Goal: Information Seeking & Learning: Learn about a topic

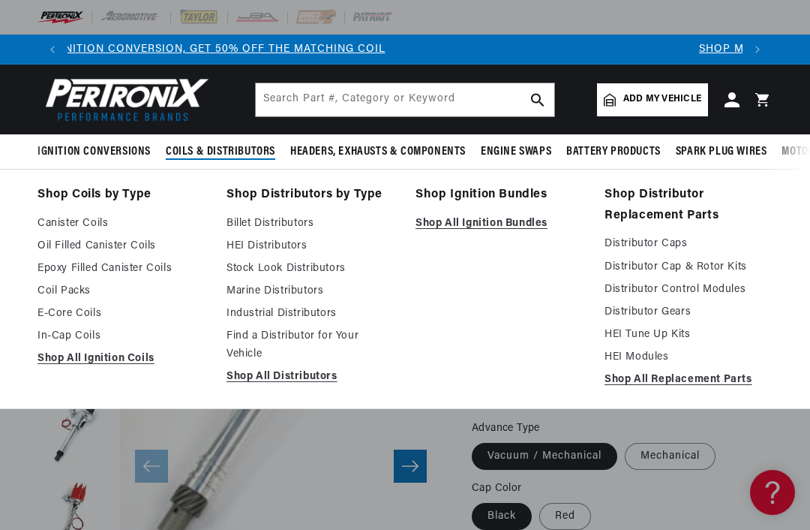
click at [311, 372] on link "Shop All Distributors" at bounding box center [311, 377] width 168 height 18
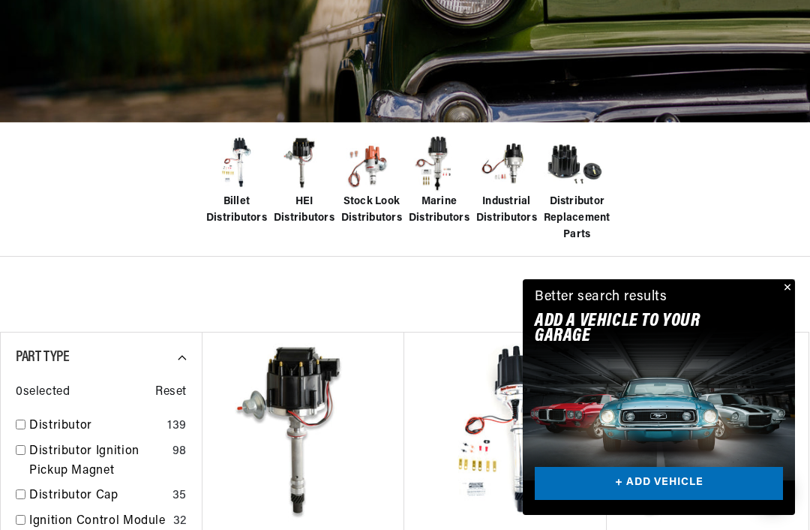
scroll to position [0, 675]
click at [794, 297] on button "Close" at bounding box center [786, 288] width 18 height 18
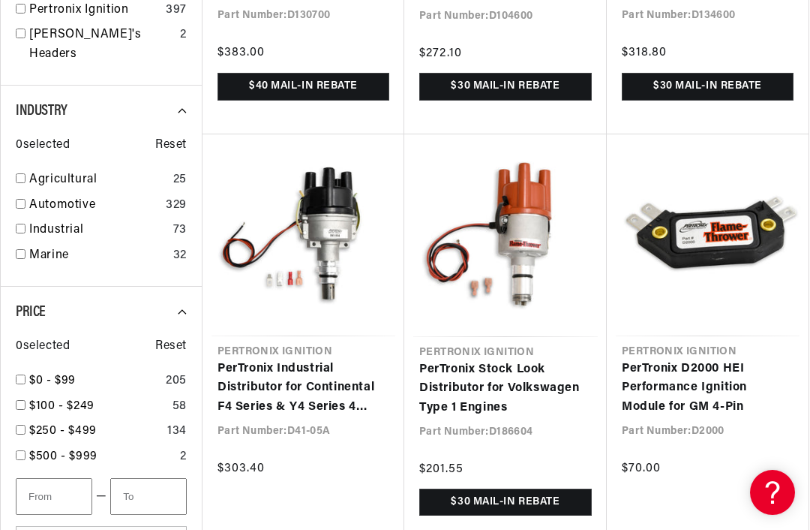
scroll to position [0, 0]
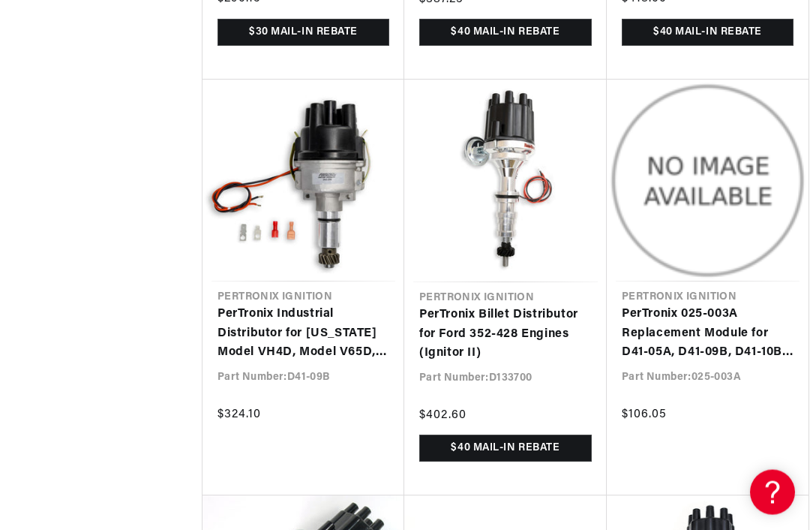
scroll to position [0, 1351]
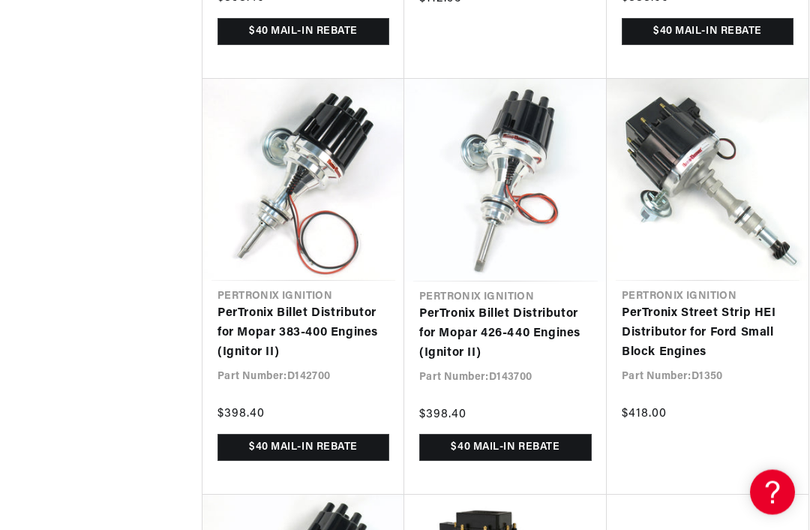
scroll to position [4671, 0]
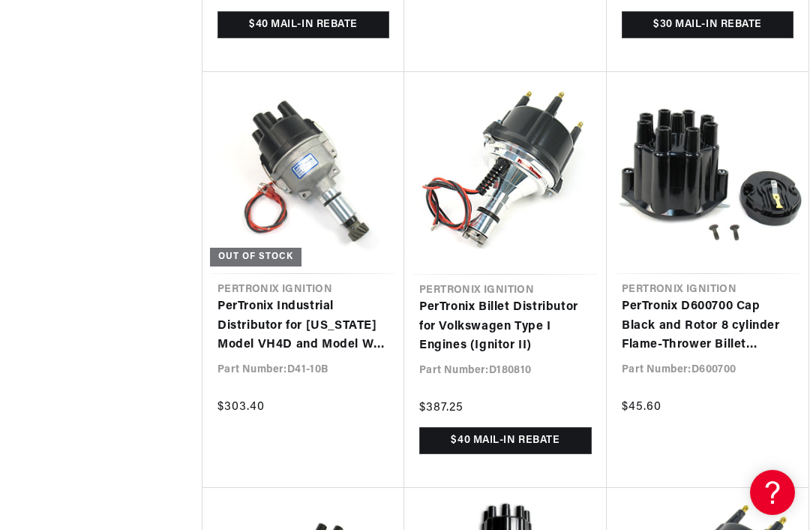
scroll to position [0, 1351]
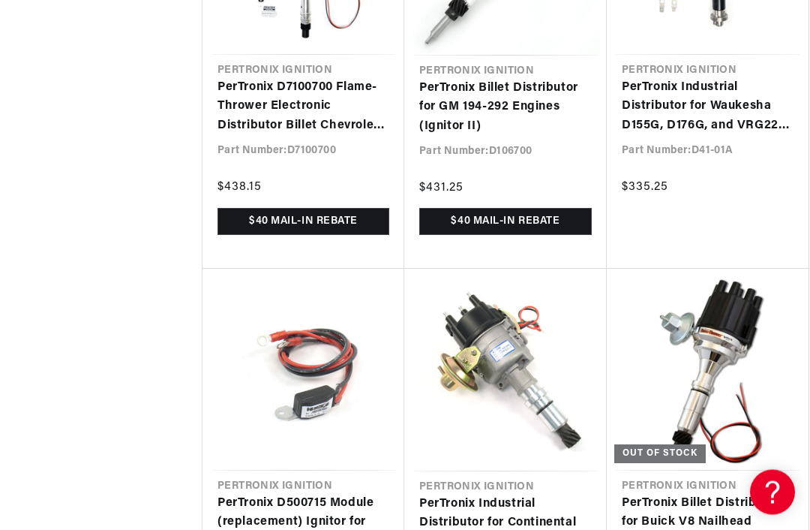
scroll to position [0, 1351]
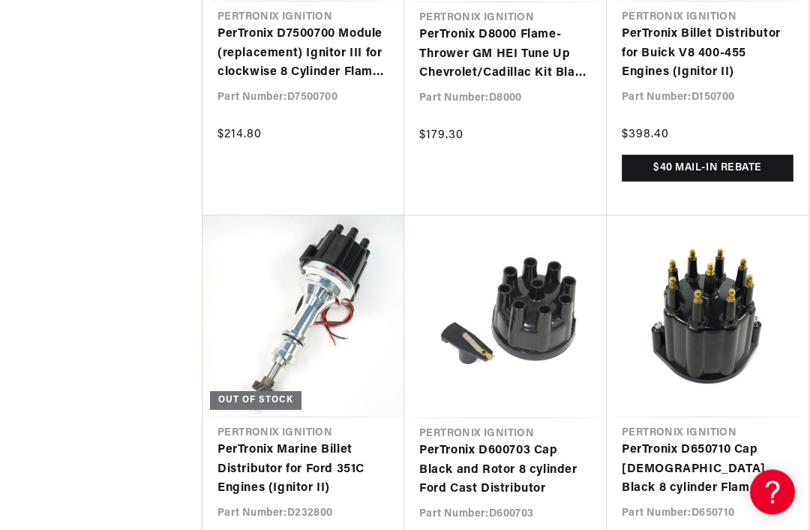
scroll to position [11656, 0]
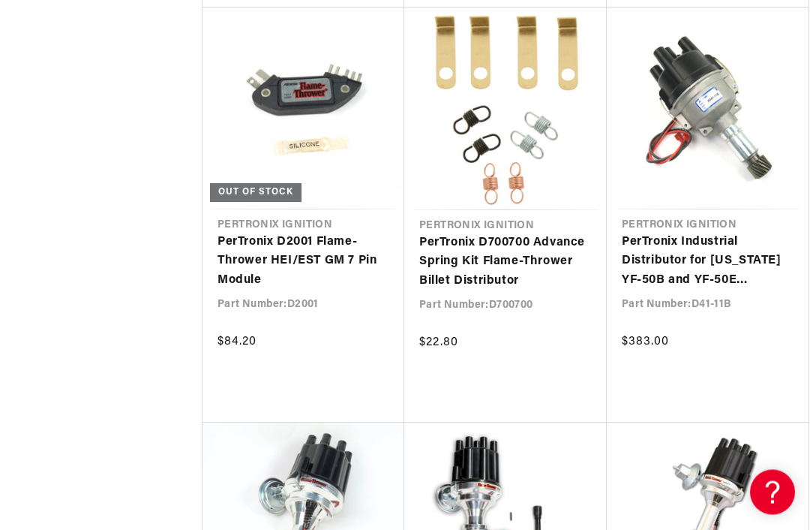
scroll to position [0, 545]
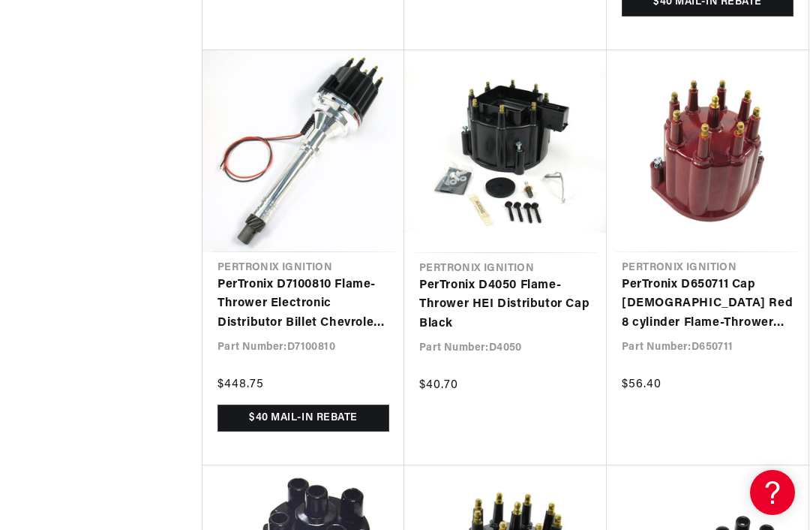
click at [737, 289] on link "PerTronix D650711 Cap [DEMOGRAPHIC_DATA] Red 8 cylinder Flame-Thrower Billet Di…" at bounding box center [708, 304] width 172 height 58
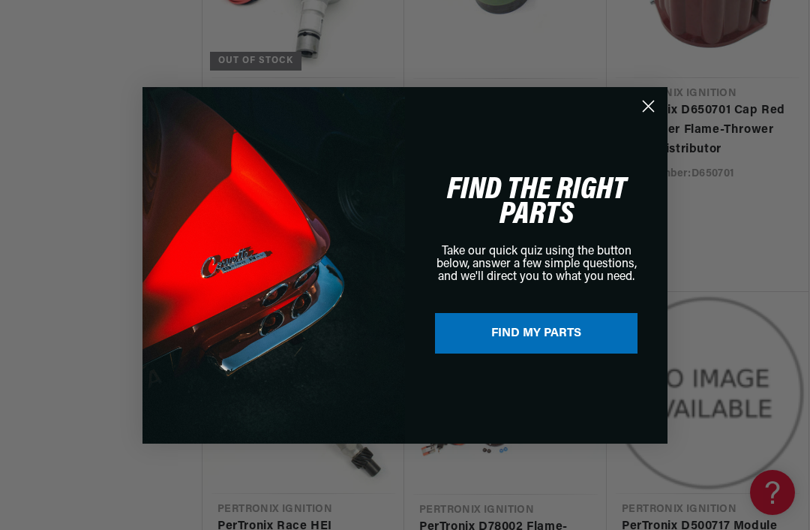
click at [661, 98] on icon "Close dialog" at bounding box center [648, 106] width 26 height 26
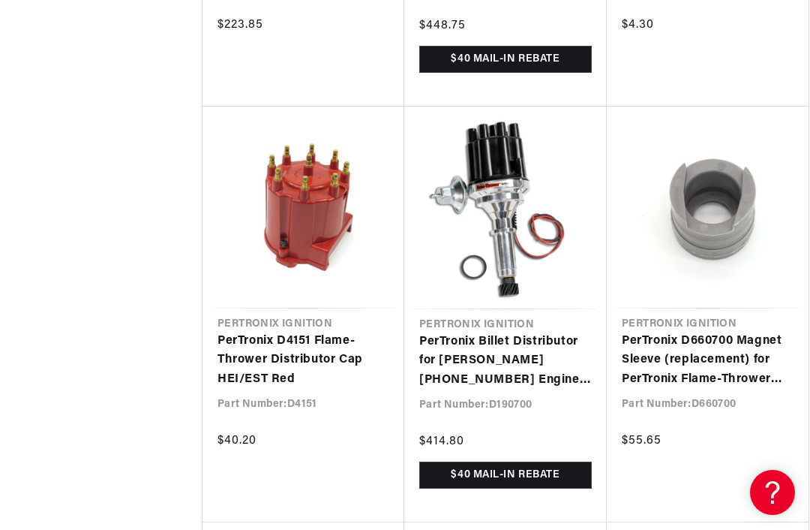
click at [515, 332] on link "PerTronix Billet Distributor for [PERSON_NAME] [PHONE_NUMBER] Engines (Ignitor …" at bounding box center [505, 361] width 173 height 58
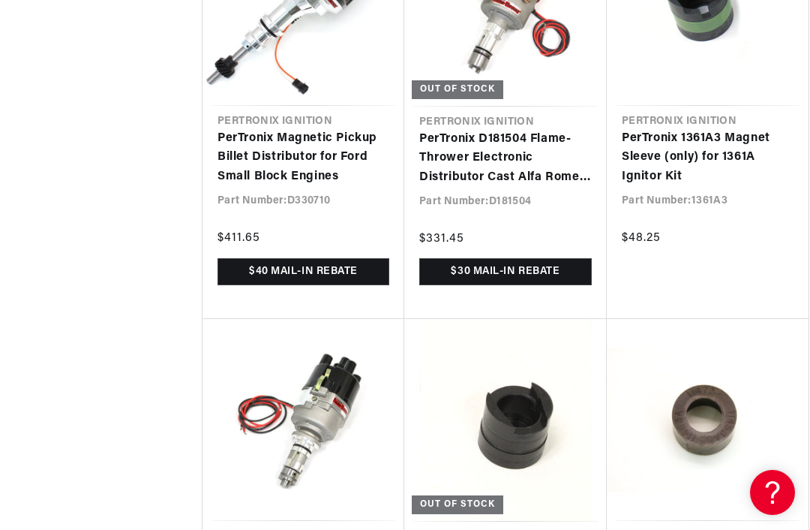
scroll to position [0, 675]
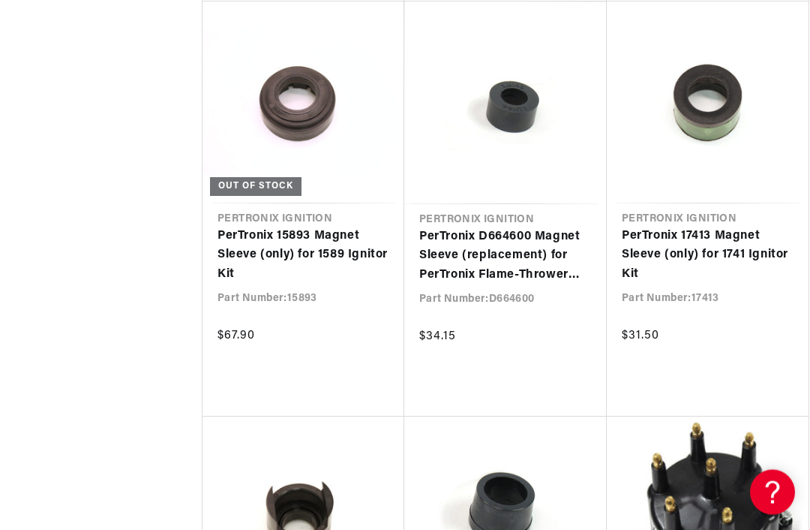
scroll to position [0, 1351]
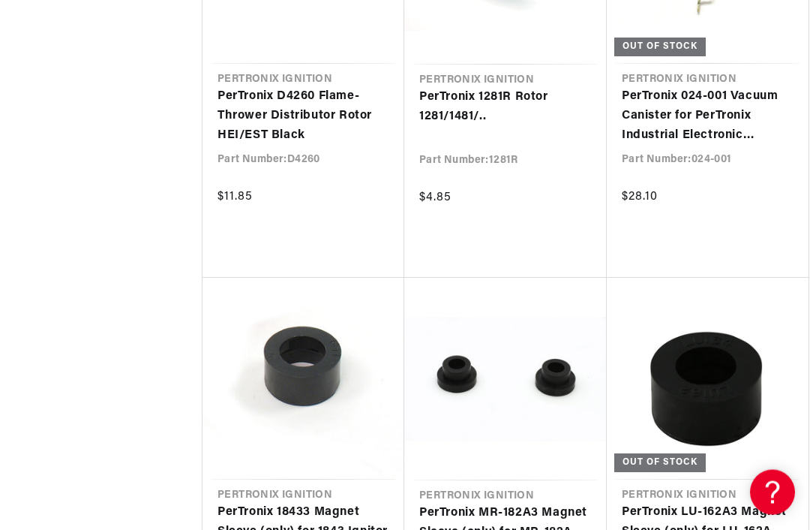
scroll to position [43117, 0]
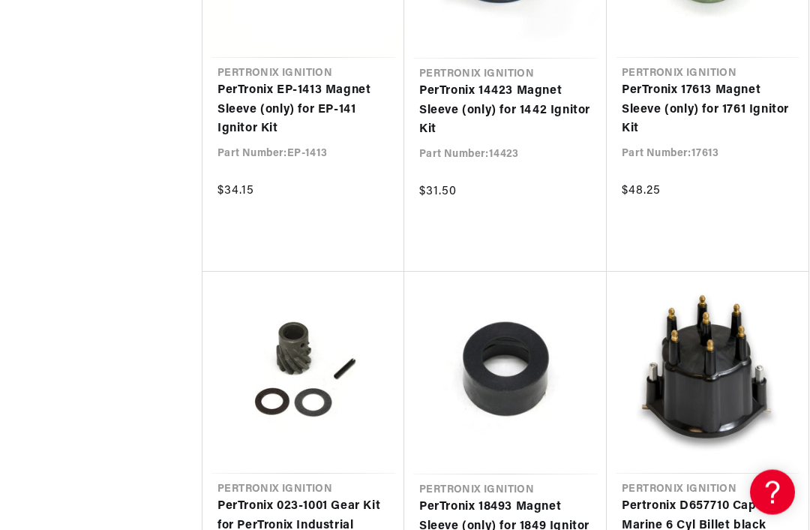
scroll to position [0, 675]
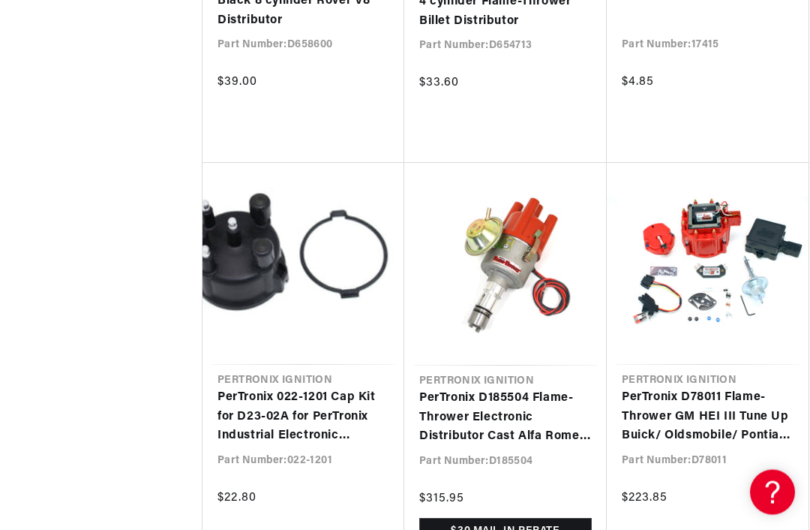
scroll to position [0, 1351]
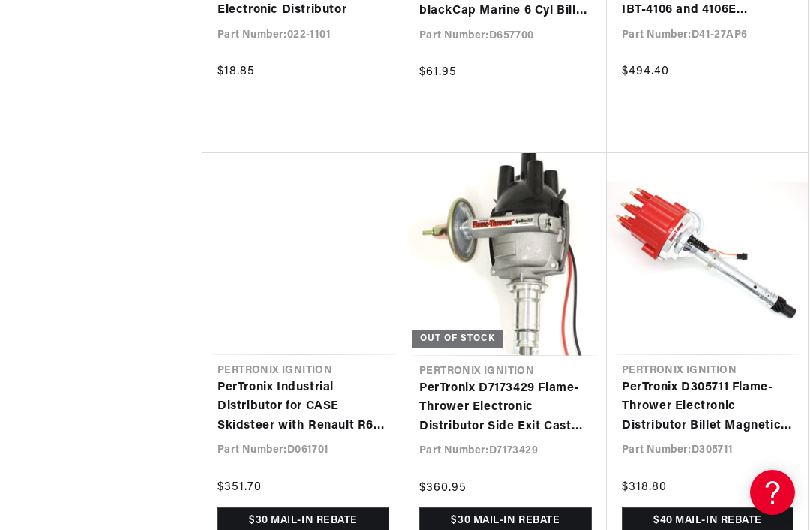
scroll to position [51132, 0]
